Goal: Communication & Community: Answer question/provide support

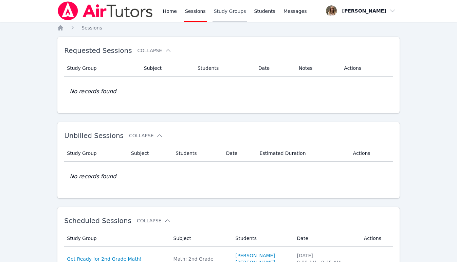
click at [227, 15] on link "Study Groups" at bounding box center [229, 11] width 35 height 22
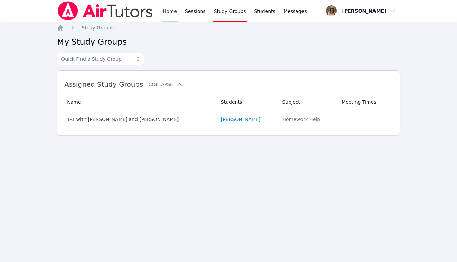
click at [167, 10] on link "Home" at bounding box center [170, 11] width 17 height 22
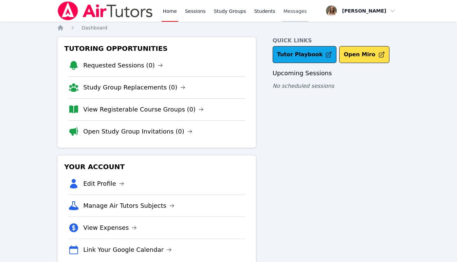
click at [297, 12] on span "Messages" at bounding box center [294, 11] width 23 height 7
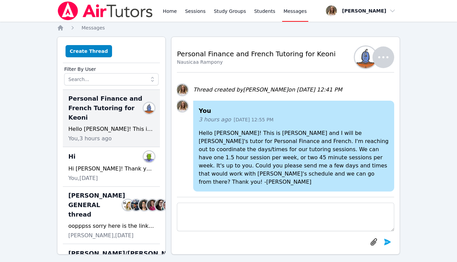
click at [237, 144] on p "Hello [PERSON_NAME]! This is [PERSON_NAME] and I will be [PERSON_NAME]'s tutor …" at bounding box center [293, 157] width 190 height 57
click at [241, 143] on p "Hello [PERSON_NAME]! This is [PERSON_NAME] and I will be [PERSON_NAME]'s tutor …" at bounding box center [293, 157] width 190 height 57
click at [354, 124] on div "3 hours ago [DATE] 12:55 PM" at bounding box center [293, 120] width 190 height 8
click at [356, 156] on p "Hello [PERSON_NAME]! This is [PERSON_NAME] and I will be [PERSON_NAME]'s tutor …" at bounding box center [293, 157] width 190 height 57
click at [273, 165] on p "Hello [PERSON_NAME]! This is [PERSON_NAME] and I will be [PERSON_NAME]'s tutor …" at bounding box center [293, 157] width 190 height 57
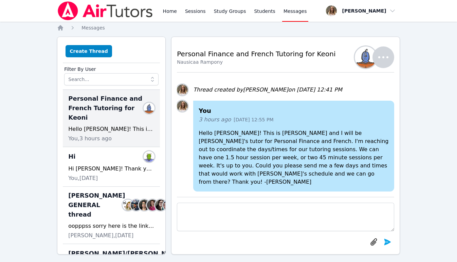
click at [269, 175] on p "Hello [PERSON_NAME]! This is [PERSON_NAME] and I will be [PERSON_NAME]'s tutor …" at bounding box center [293, 157] width 190 height 57
click at [240, 174] on p "Hello [PERSON_NAME]! This is [PERSON_NAME] and I will be [PERSON_NAME]'s tutor …" at bounding box center [293, 157] width 190 height 57
click at [263, 181] on p "Hello [PERSON_NAME]! This is [PERSON_NAME] and I will be [PERSON_NAME]'s tutor …" at bounding box center [293, 157] width 190 height 57
click at [244, 140] on p "Hello [PERSON_NAME]! This is [PERSON_NAME] and I will be [PERSON_NAME]'s tutor …" at bounding box center [293, 157] width 190 height 57
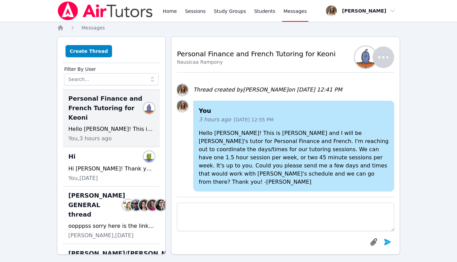
click at [245, 141] on p "Hello [PERSON_NAME]! This is [PERSON_NAME] and I will be [PERSON_NAME]'s tutor …" at bounding box center [293, 157] width 190 height 57
click at [233, 123] on span "[DATE] 12:55 PM" at bounding box center [253, 119] width 40 height 7
click at [254, 123] on span "[DATE] 12:55 PM" at bounding box center [253, 119] width 40 height 7
